Goal: Information Seeking & Learning: Check status

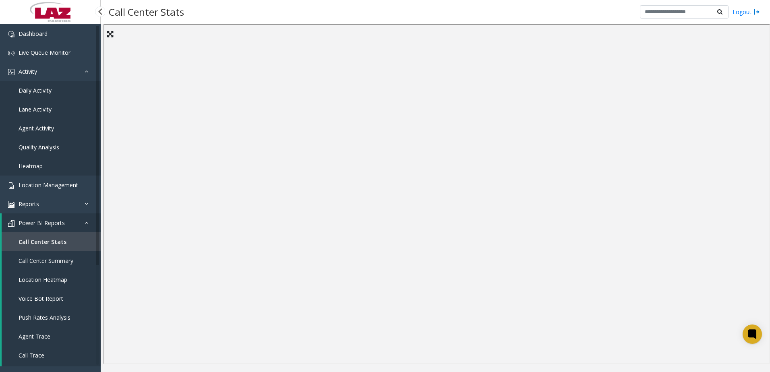
click at [50, 239] on span "Call Center Stats" at bounding box center [43, 242] width 48 height 8
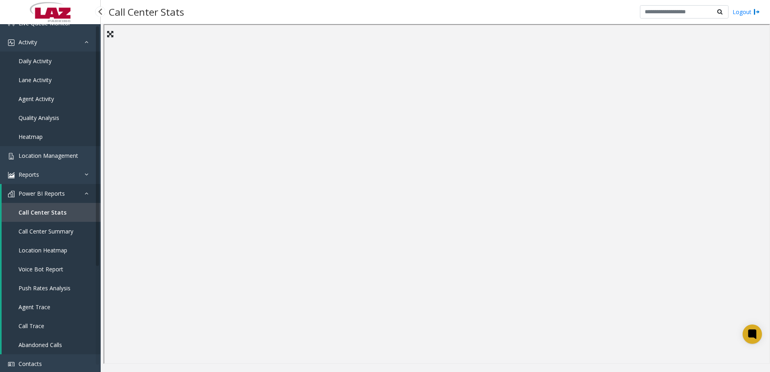
scroll to position [40, 0]
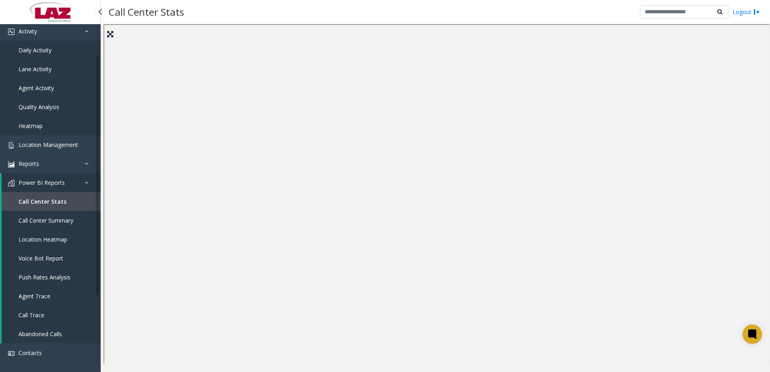
click at [46, 202] on span "Call Center Stats" at bounding box center [43, 202] width 48 height 8
click at [358, 10] on div "Call Center Stats Logout" at bounding box center [435, 12] width 669 height 24
click at [44, 198] on span "Call Center Stats" at bounding box center [43, 202] width 48 height 8
click at [40, 217] on span "Call Center Summary" at bounding box center [46, 221] width 55 height 8
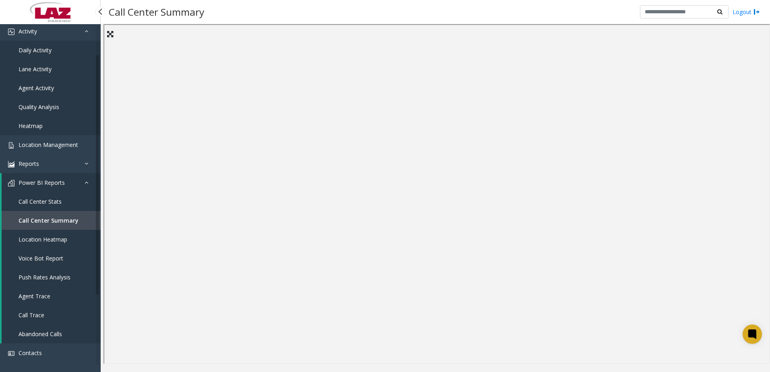
click at [50, 200] on span "Call Center Stats" at bounding box center [40, 202] width 43 height 8
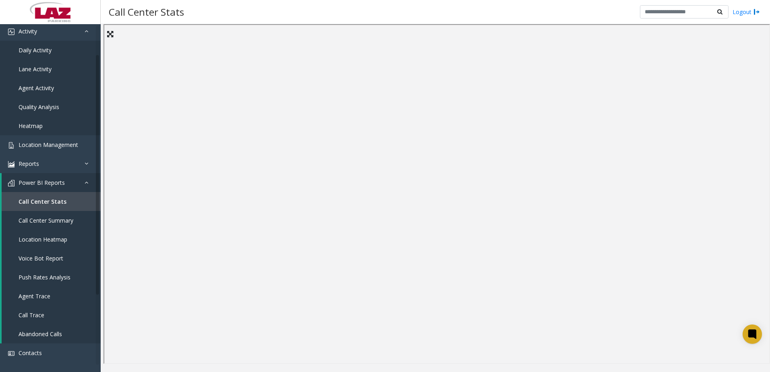
click at [754, 25] on iframe at bounding box center [437, 194] width 667 height 340
click at [40, 316] on span "Call Trace" at bounding box center [32, 315] width 26 height 8
